Goal: Information Seeking & Learning: Find specific fact

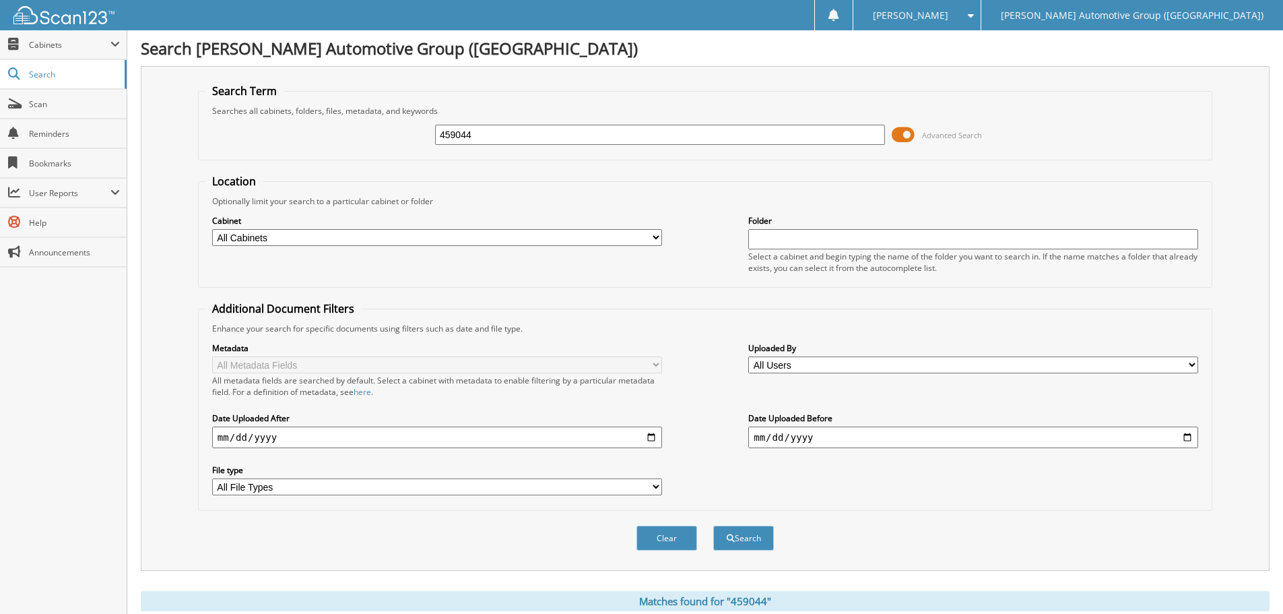
drag, startPoint x: 486, startPoint y: 137, endPoint x: 430, endPoint y: 136, distance: 55.9
click at [430, 136] on div "459044 Advanced Search" at bounding box center [705, 135] width 1000 height 36
paste input "61275"
type input "461275"
click at [713, 525] on button "Search" at bounding box center [743, 537] width 61 height 25
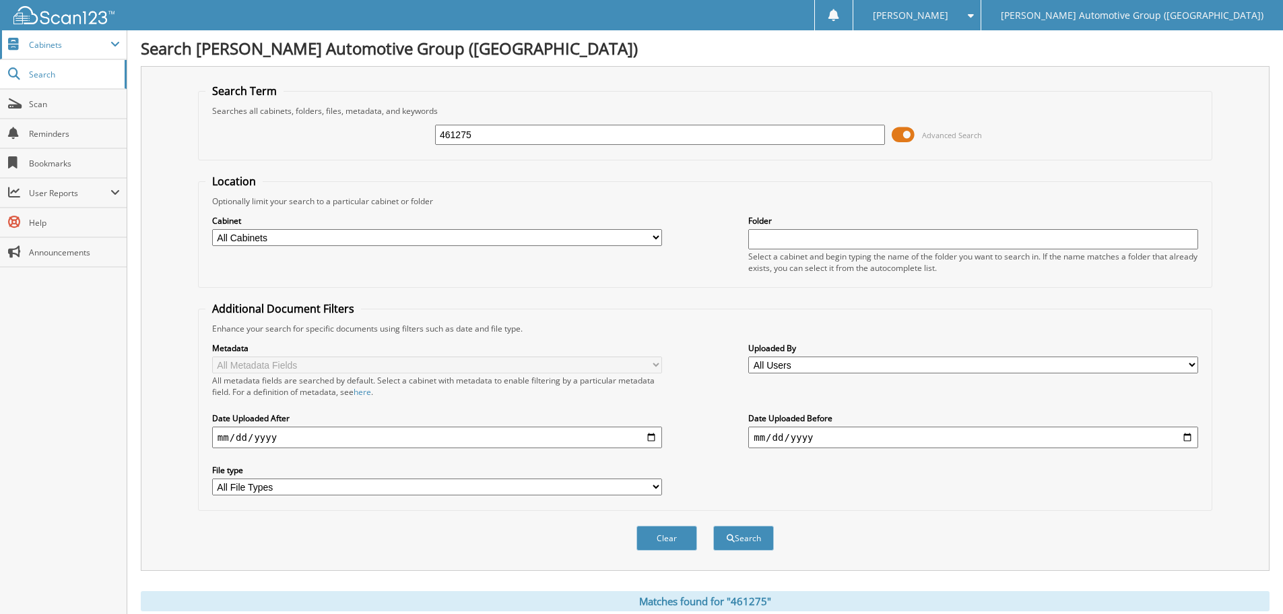
click at [39, 41] on span "Cabinets" at bounding box center [70, 44] width 82 height 11
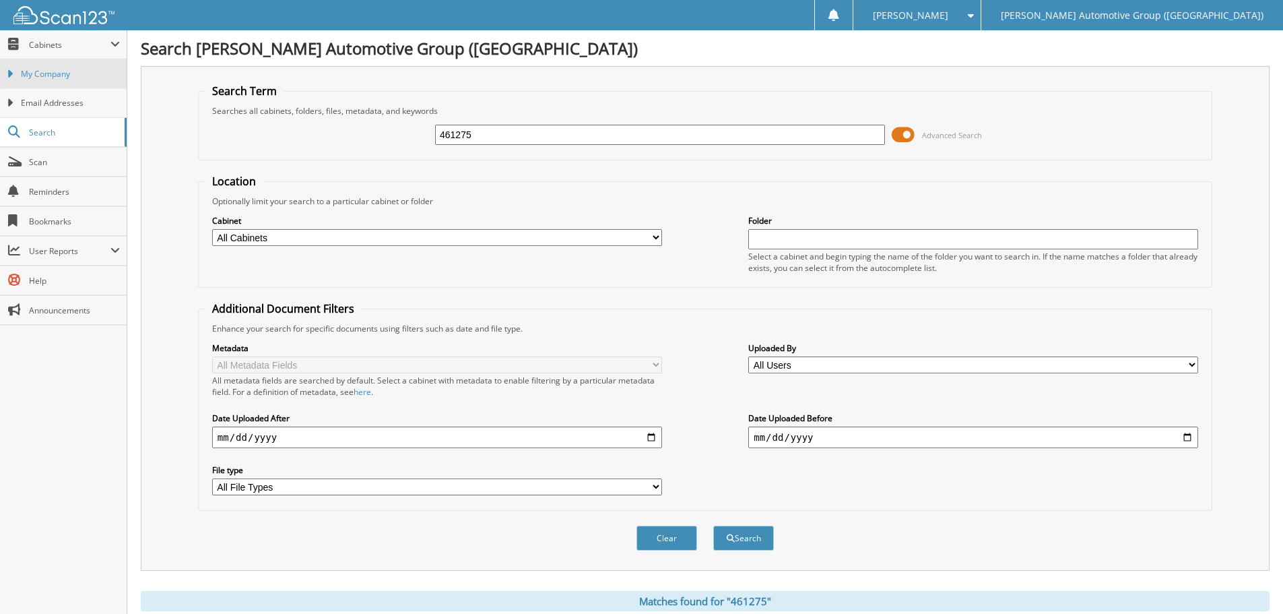
click at [50, 82] on link "My Company" at bounding box center [63, 73] width 127 height 29
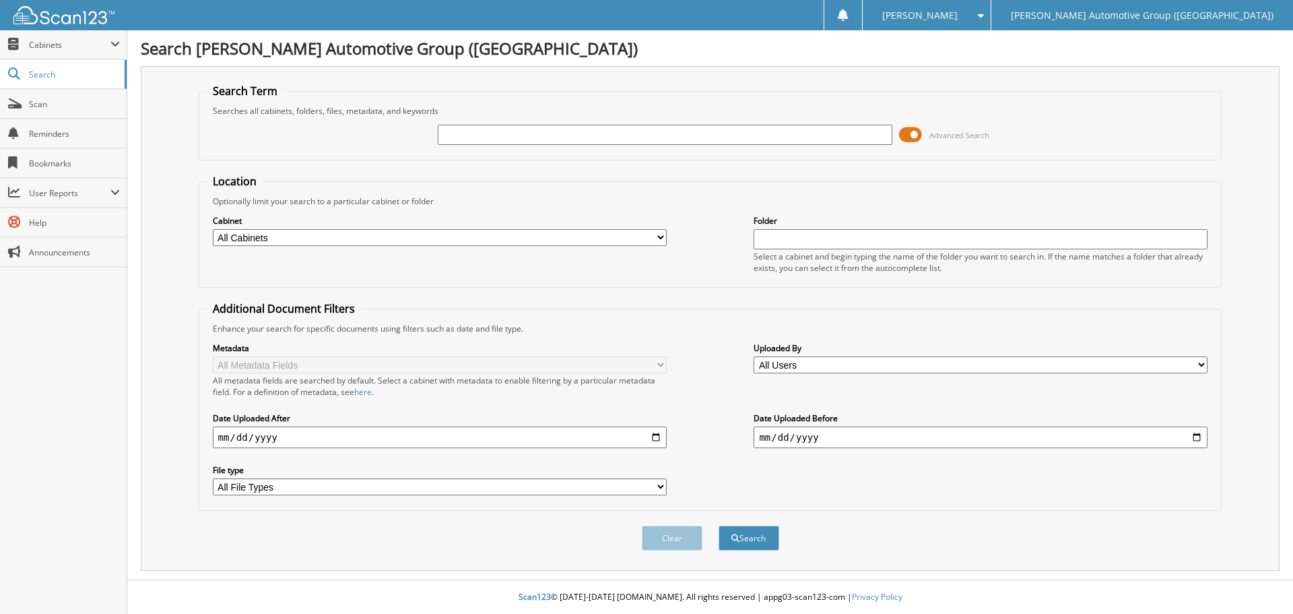
click at [496, 123] on div at bounding box center [665, 134] width 454 height 23
click at [514, 131] on input "text" at bounding box center [665, 135] width 454 height 20
paste input "461275"
type input "461275"
click at [719, 525] on button "Search" at bounding box center [749, 537] width 61 height 25
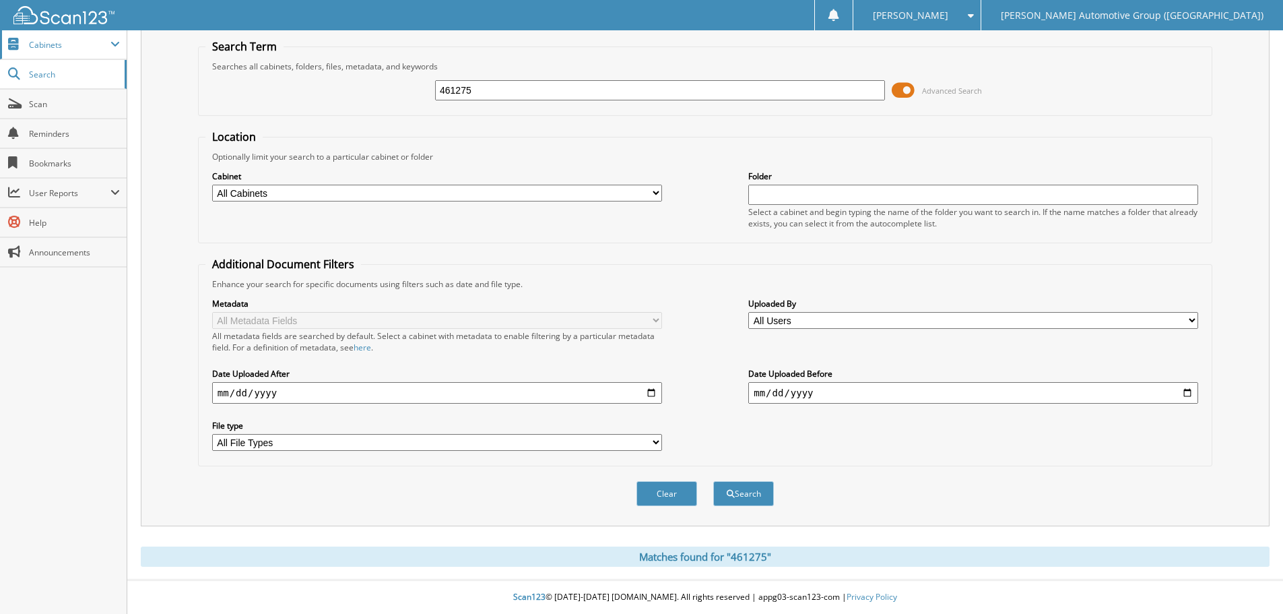
click at [48, 44] on span "Cabinets" at bounding box center [70, 44] width 82 height 11
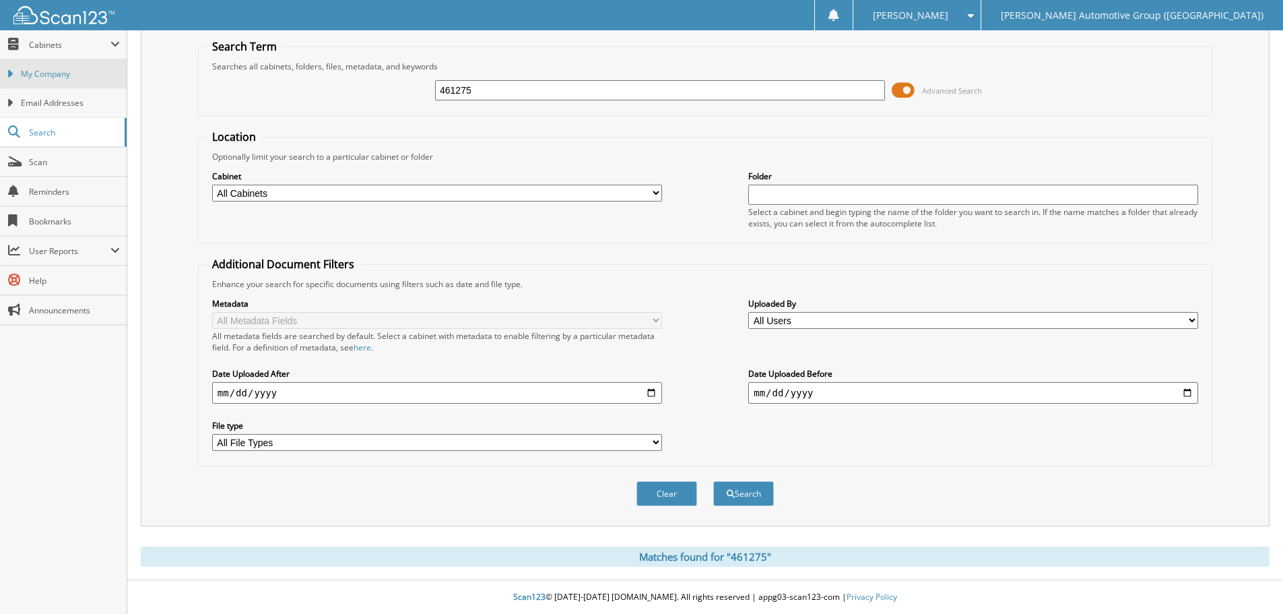
click at [44, 77] on span "My Company" at bounding box center [70, 74] width 99 height 12
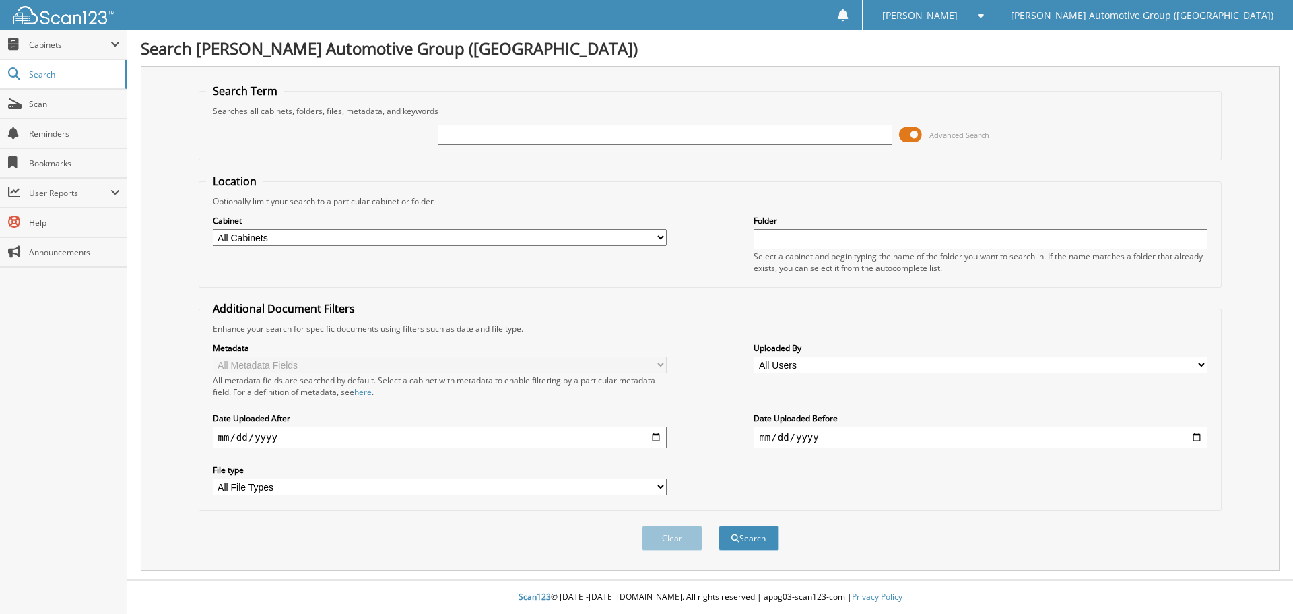
click at [634, 128] on input "text" at bounding box center [665, 135] width 454 height 20
type input "351074"
click at [719, 525] on button "Search" at bounding box center [749, 537] width 61 height 25
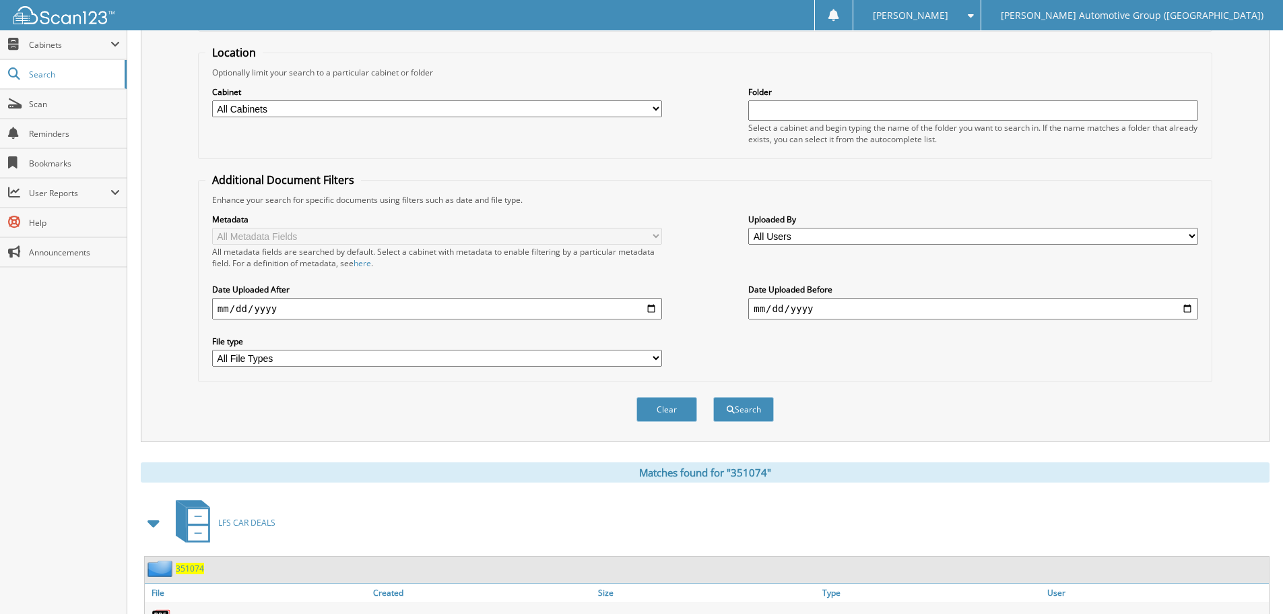
scroll to position [269, 0]
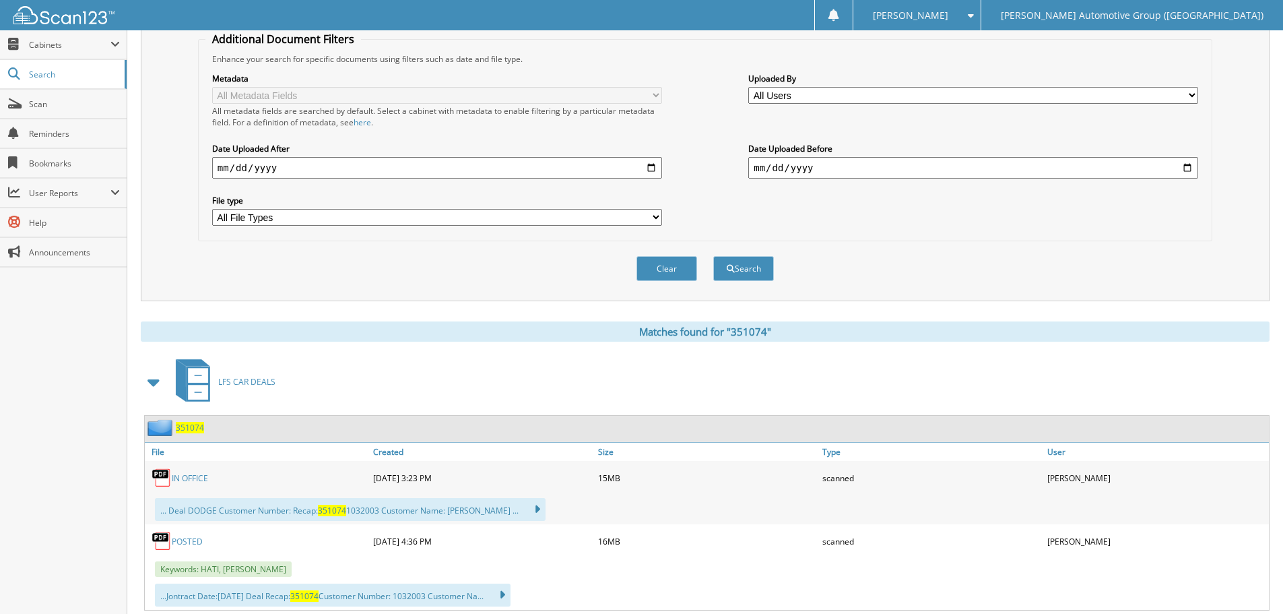
click at [185, 480] on link "IN OFFICE" at bounding box center [190, 477] width 36 height 11
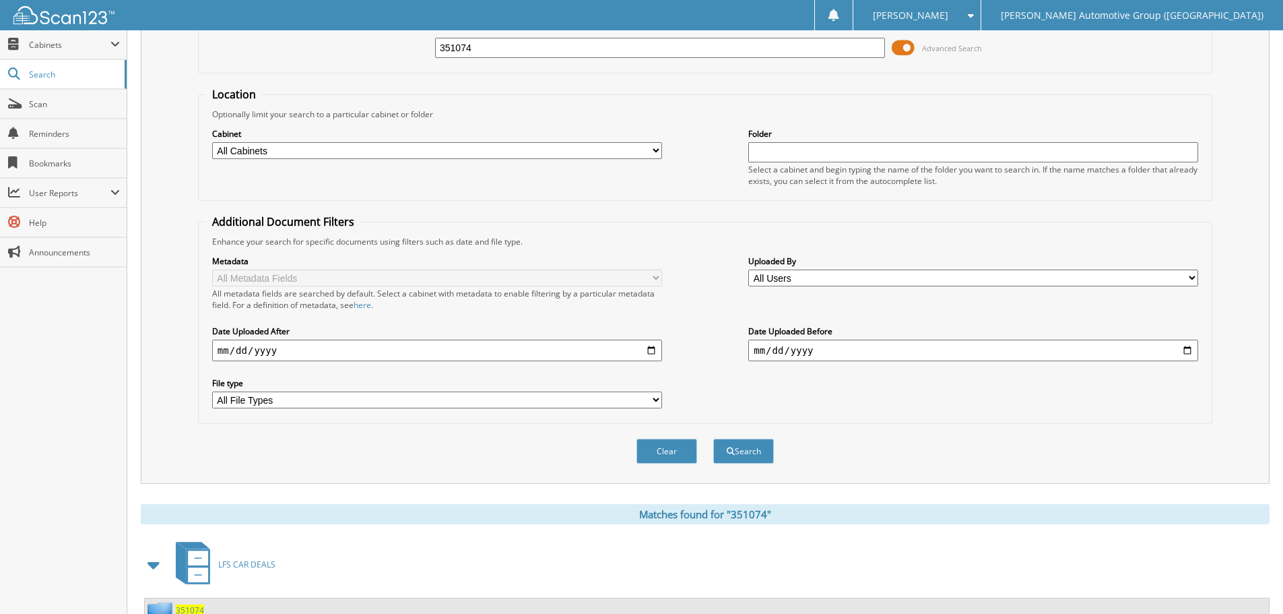
scroll to position [0, 0]
